Goal: Find specific page/section

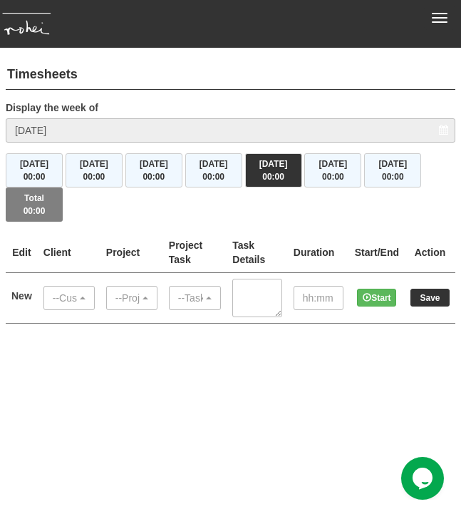
click at [439, 26] on button "Toggle navigation" at bounding box center [439, 18] width 31 height 24
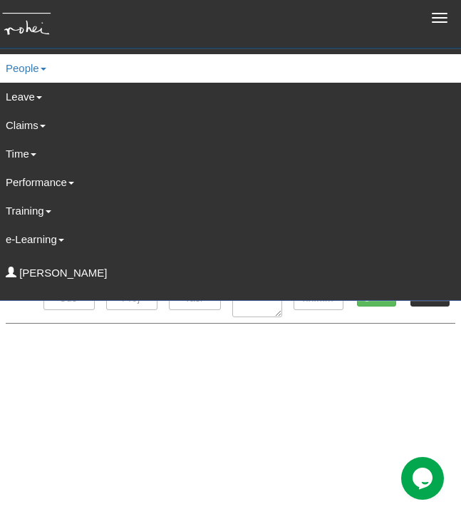
click at [36, 78] on link "People" at bounding box center [230, 68] width 471 height 29
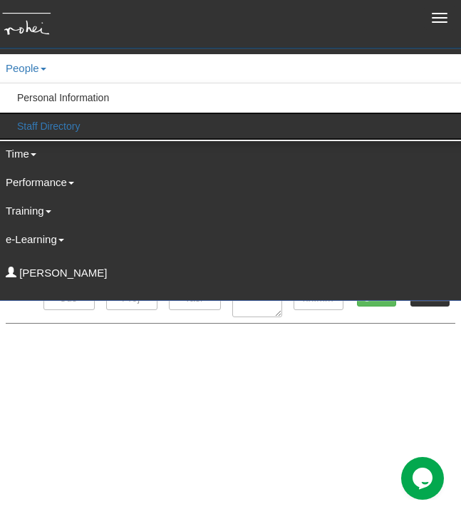
click at [49, 131] on link "Staff Directory" at bounding box center [231, 126] width 470 height 29
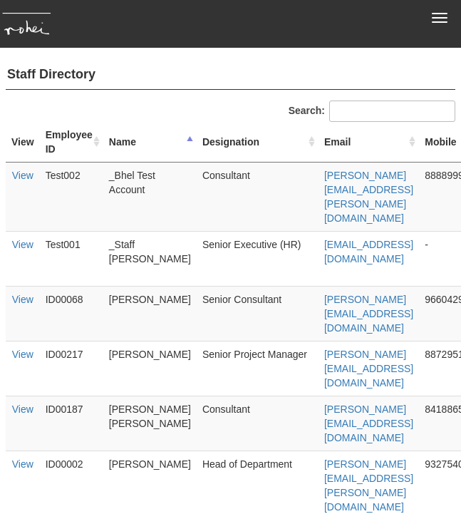
select select "50"
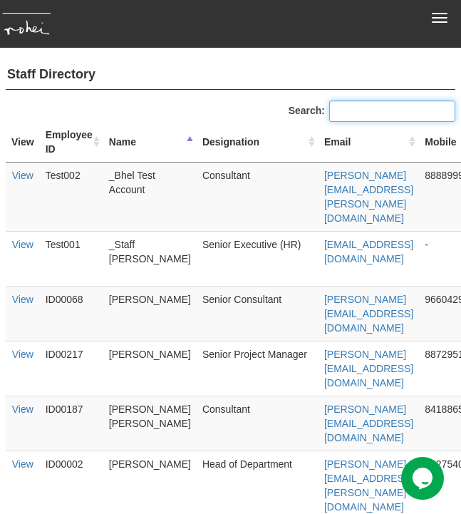
click at [350, 116] on input "Search:" at bounding box center [392, 111] width 126 height 21
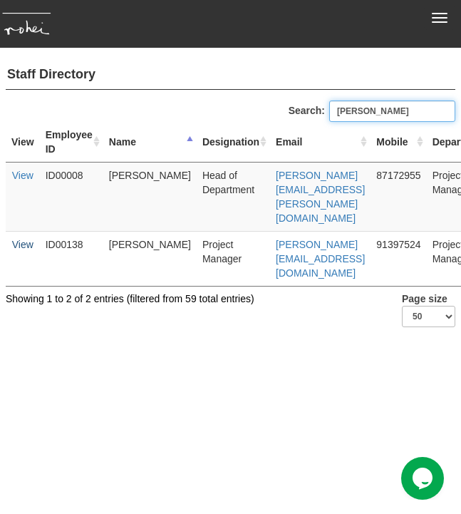
type input "[PERSON_NAME]"
click at [17, 239] on link "View" at bounding box center [22, 244] width 21 height 11
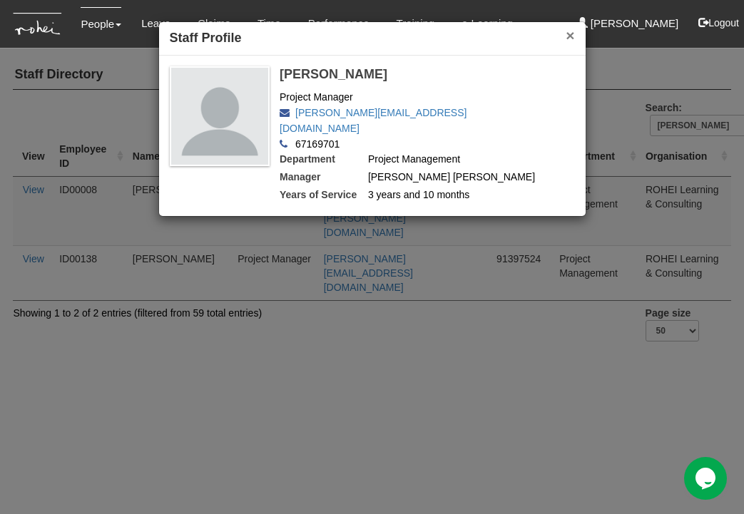
click at [461, 36] on button "×" at bounding box center [569, 35] width 9 height 15
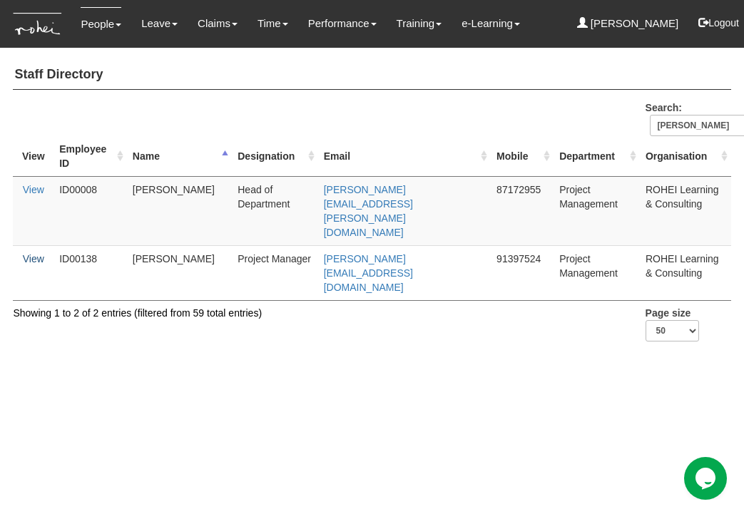
click at [32, 253] on link "View" at bounding box center [33, 258] width 21 height 11
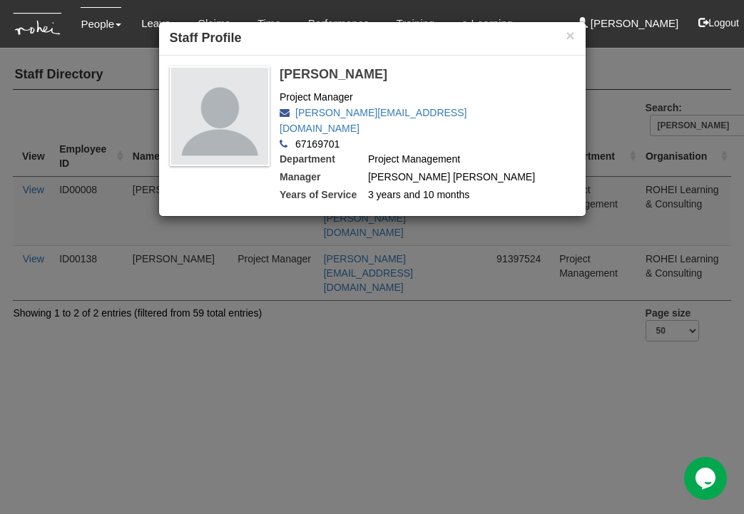
click at [338, 320] on div "× Staff Profile [PERSON_NAME] Project Manager [PERSON_NAME][EMAIL_ADDRESS][DOMA…" at bounding box center [372, 257] width 744 height 514
